Goal: Task Accomplishment & Management: Use online tool/utility

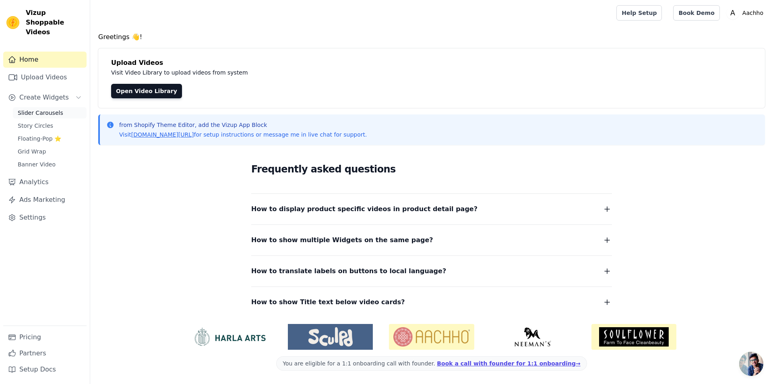
click at [55, 109] on span "Slider Carousels" at bounding box center [40, 113] width 45 height 8
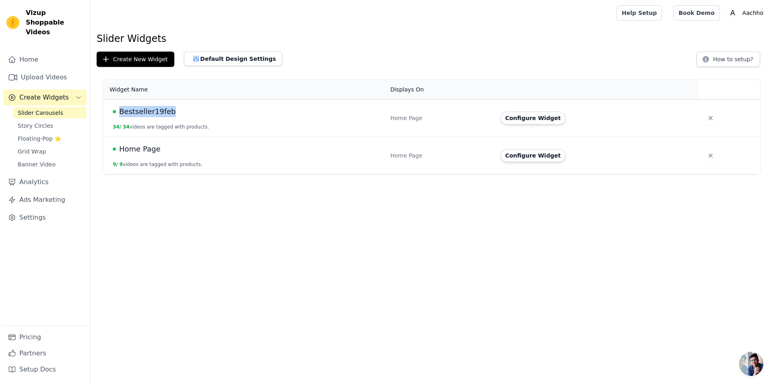
drag, startPoint x: 117, startPoint y: 109, endPoint x: 166, endPoint y: 112, distance: 49.7
click at [166, 112] on div "Bestseller19feb" at bounding box center [247, 111] width 268 height 11
copy div "Bestseller19feb"
click at [707, 155] on icon "button" at bounding box center [711, 155] width 8 height 8
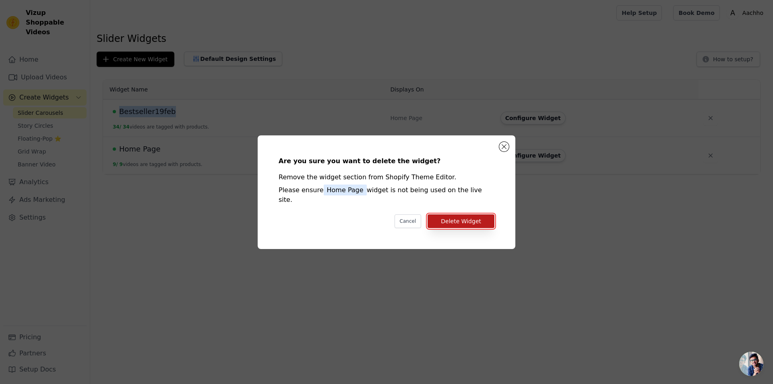
click at [458, 215] on button "Delete Widget" at bounding box center [461, 221] width 67 height 14
